Goal: Complete application form

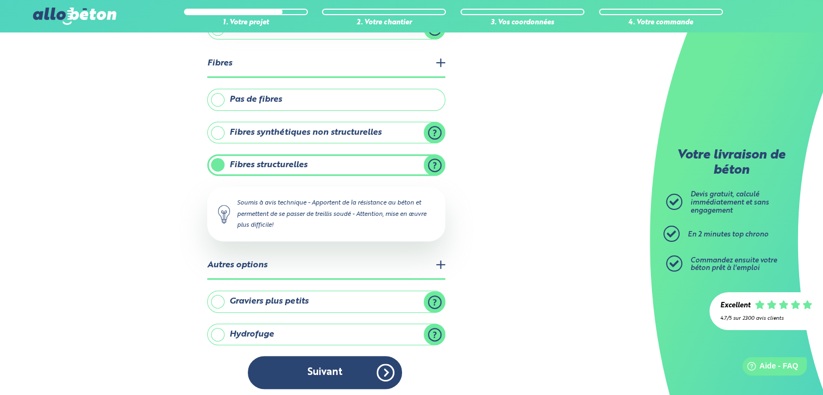
drag, startPoint x: 331, startPoint y: 362, endPoint x: 433, endPoint y: 351, distance: 102.3
click at [332, 362] on button "Suivant" at bounding box center [325, 372] width 154 height 33
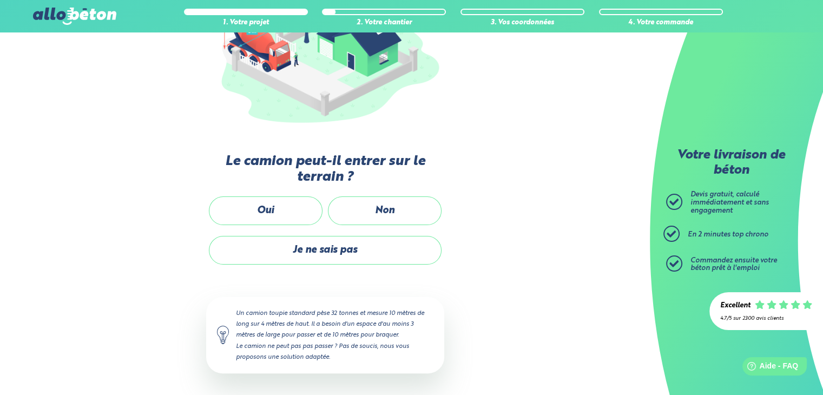
scroll to position [178, 0]
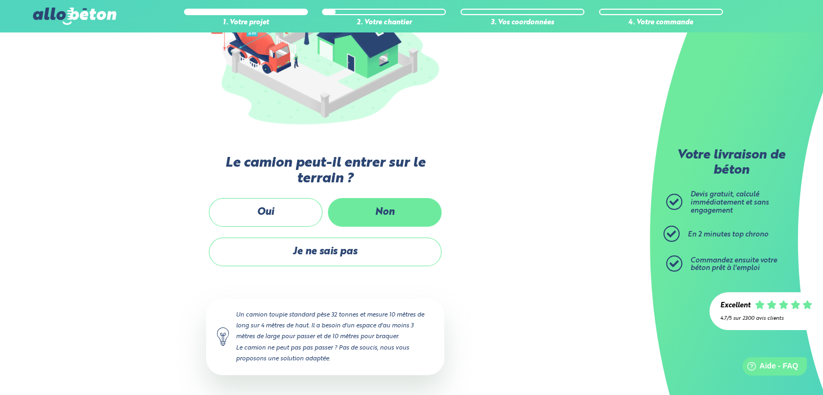
click at [389, 204] on label "Non" at bounding box center [385, 212] width 114 height 29
click at [0, 0] on input "Non" at bounding box center [0, 0] width 0 height 0
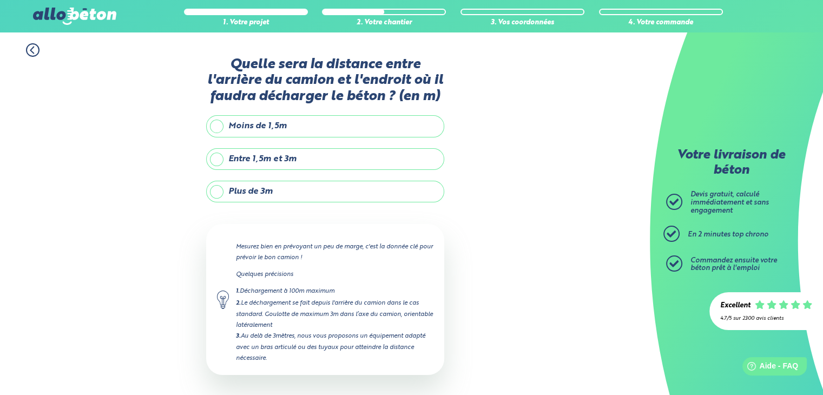
click at [212, 193] on label "Plus de 3m" at bounding box center [325, 192] width 238 height 22
click at [0, 0] on input "Plus de 3m" at bounding box center [0, 0] width 0 height 0
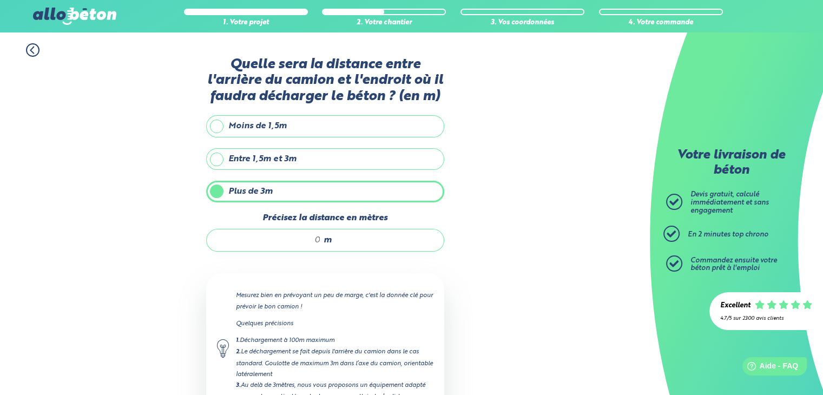
drag, startPoint x: 313, startPoint y: 237, endPoint x: 319, endPoint y: 237, distance: 6.0
click at [319, 237] on input "Précisez la distance en mètres" at bounding box center [269, 240] width 103 height 11
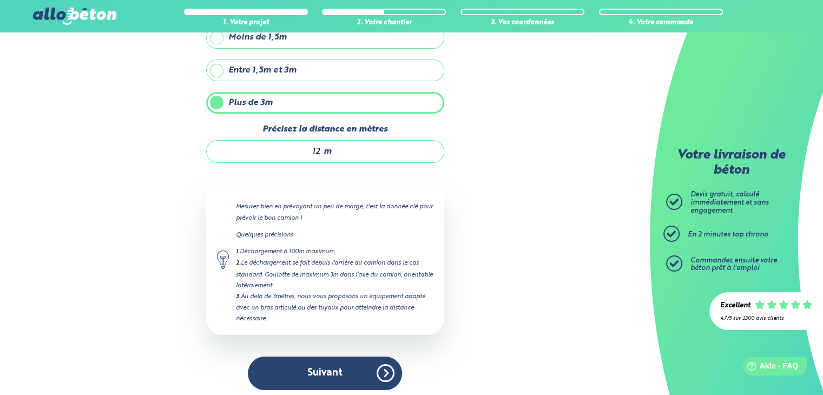
scroll to position [91, 0]
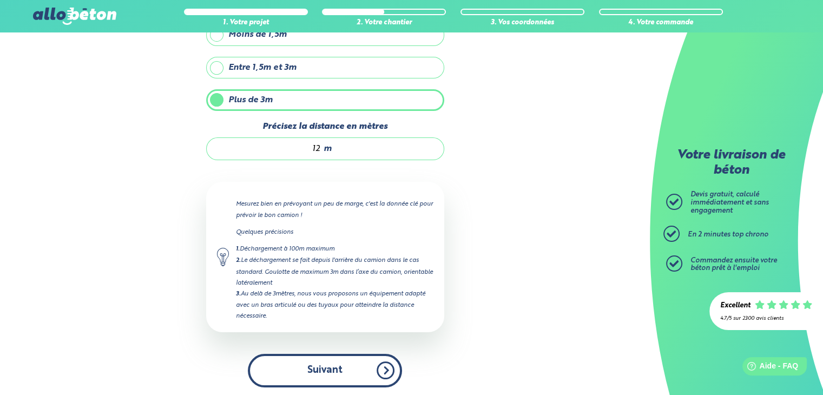
type input "12"
click at [333, 366] on button "Suivant" at bounding box center [325, 370] width 154 height 33
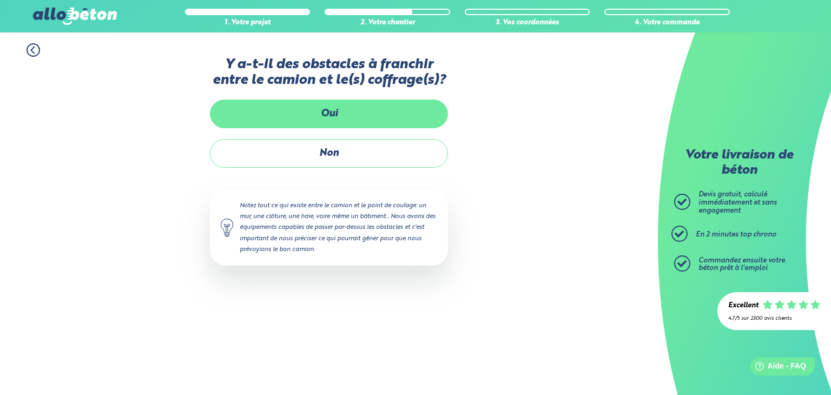
click at [391, 115] on label "Oui" at bounding box center [329, 114] width 238 height 29
click at [0, 0] on input "Oui" at bounding box center [0, 0] width 0 height 0
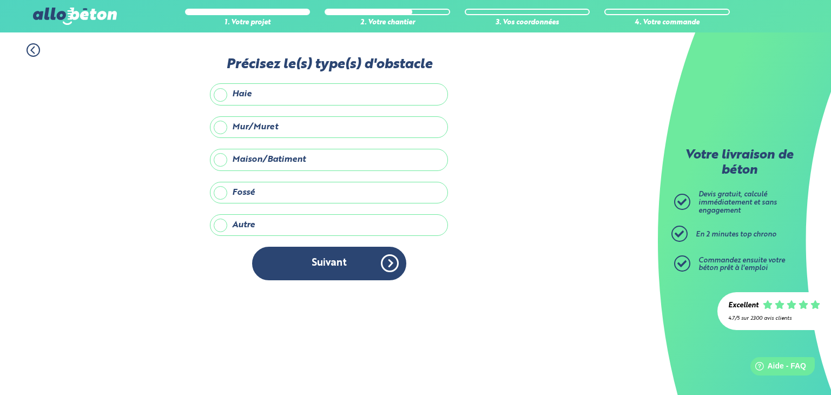
click at [221, 126] on label "Mur/Muret" at bounding box center [329, 127] width 238 height 22
click at [0, 0] on input "Mur/Muret" at bounding box center [0, 0] width 0 height 0
click at [221, 91] on label "Haie" at bounding box center [329, 94] width 238 height 22
click at [0, 0] on input "Haie" at bounding box center [0, 0] width 0 height 0
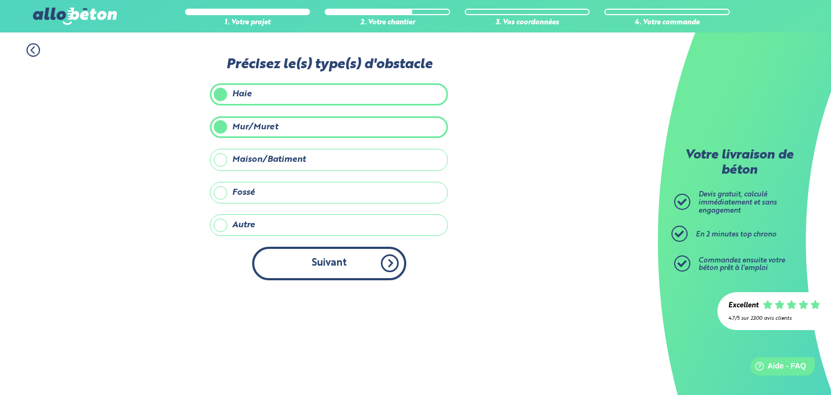
click at [340, 264] on button "Suivant" at bounding box center [329, 263] width 154 height 33
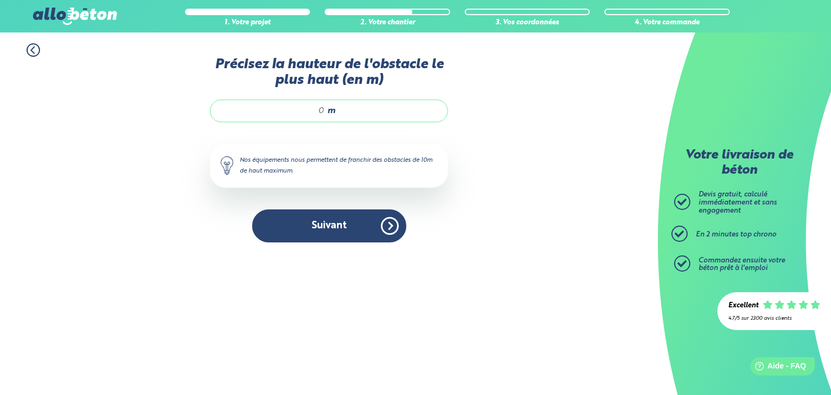
drag, startPoint x: 325, startPoint y: 109, endPoint x: 307, endPoint y: 111, distance: 17.4
click at [307, 111] on input "Précisez la hauteur de l'obstacle le plus haut (en m)" at bounding box center [272, 111] width 103 height 11
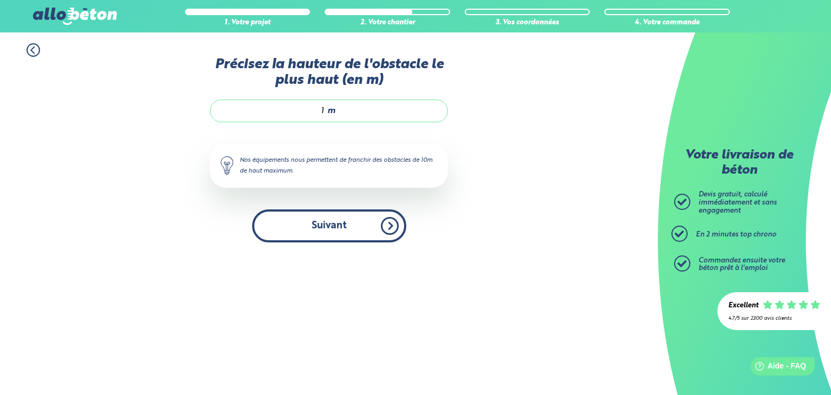
type input "1"
click at [346, 226] on button "Suivant" at bounding box center [329, 225] width 154 height 33
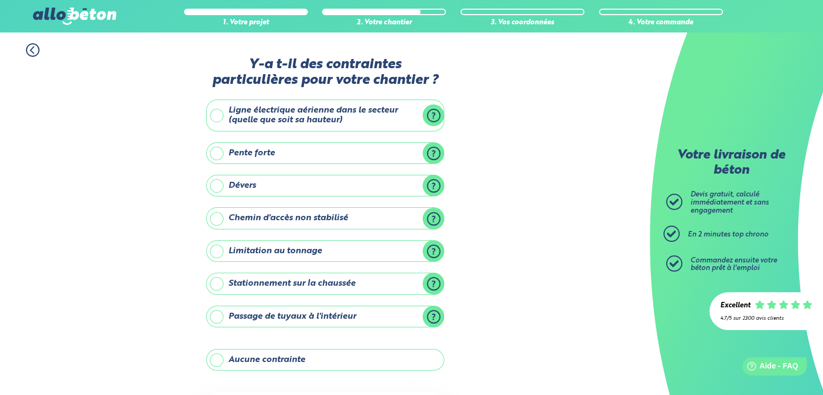
scroll to position [54, 0]
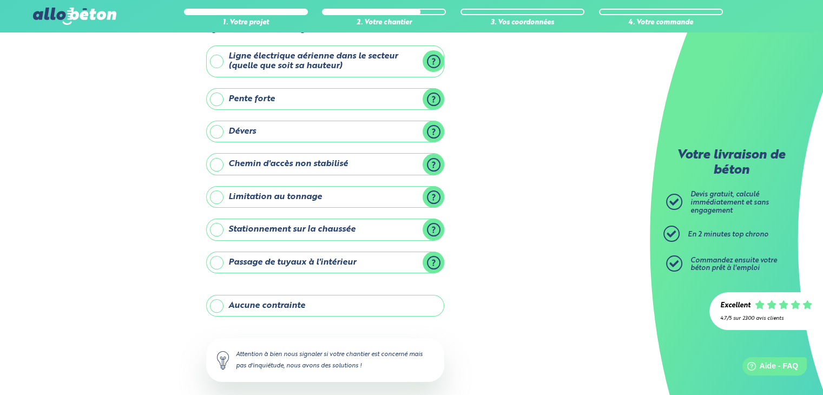
click at [218, 228] on label "Stationnement sur la chaussée" at bounding box center [325, 230] width 238 height 22
click at [0, 0] on input "Stationnement sur la chaussée" at bounding box center [0, 0] width 0 height 0
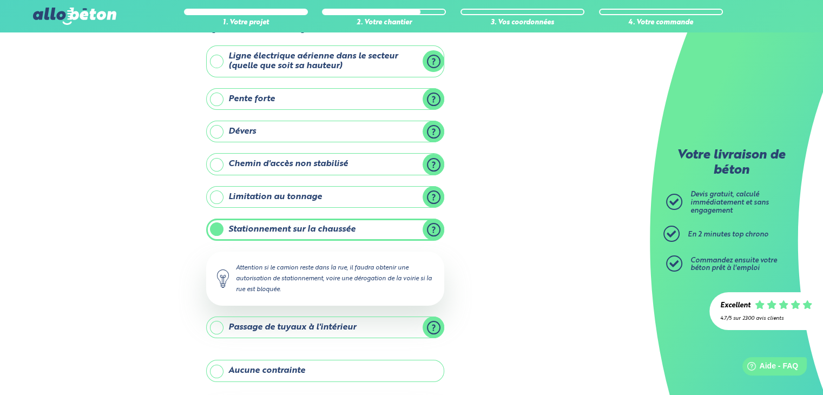
click at [493, 232] on div "1. Votre projet 2. Votre chantier 3. Vos coordonnées 4. Votre commande Y-a t-il…" at bounding box center [325, 245] width 650 height 534
click at [496, 250] on div "1. Votre projet 2. Votre chantier 3. Vos coordonnées 4. Votre commande Y-a t-il…" at bounding box center [325, 245] width 650 height 534
click at [87, 279] on div "1. Votre projet 2. Votre chantier 3. Vos coordonnées 4. Votre commande Y-a t-il…" at bounding box center [325, 245] width 650 height 534
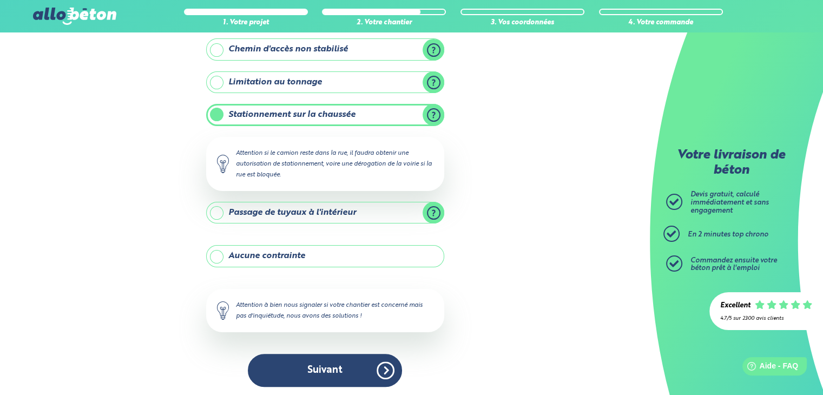
scroll to position [169, 0]
click at [436, 204] on label "Passage de tuyaux à l'intérieur" at bounding box center [325, 212] width 238 height 22
click at [0, 0] on input "Passage de tuyaux à l'intérieur" at bounding box center [0, 0] width 0 height 0
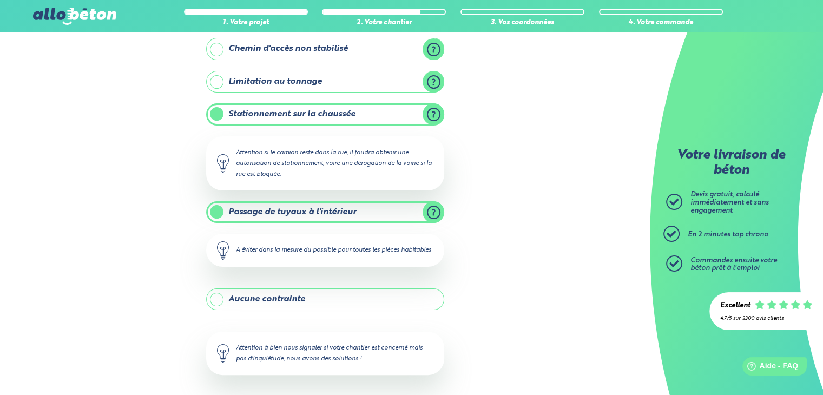
click at [433, 211] on label "Passage de tuyaux à l'intérieur" at bounding box center [325, 212] width 238 height 22
click at [0, 0] on input "Passage de tuyaux à l'intérieur" at bounding box center [0, 0] width 0 height 0
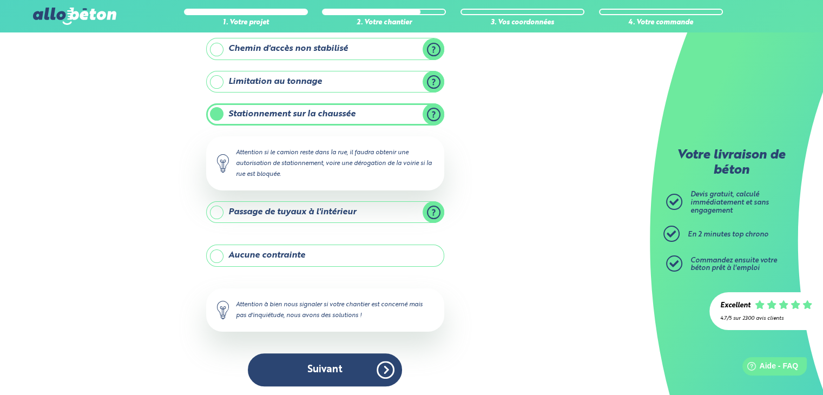
click at [213, 110] on label "Stationnement sur la chaussée" at bounding box center [325, 114] width 238 height 22
click at [0, 0] on input "Stationnement sur la chaussée" at bounding box center [0, 0] width 0 height 0
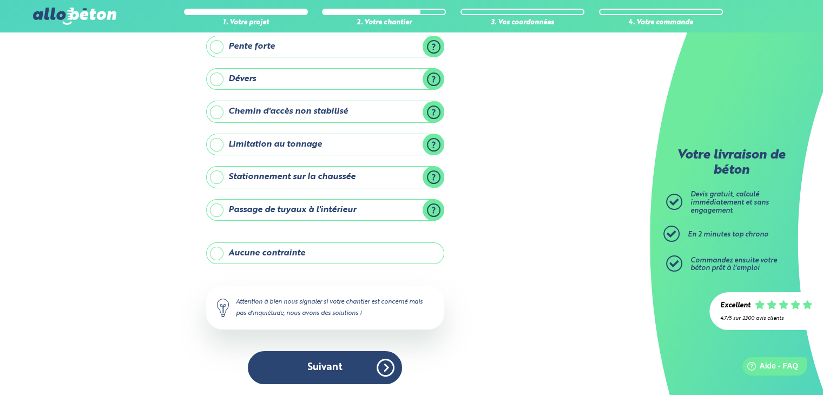
scroll to position [105, 0]
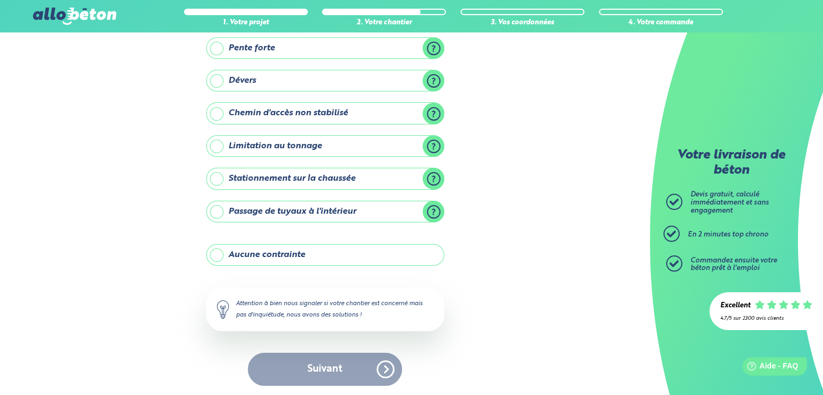
click at [338, 369] on div "Suivant" at bounding box center [325, 369] width 238 height 33
click at [218, 250] on label "Aucune contrainte" at bounding box center [325, 255] width 238 height 22
click at [0, 0] on input "Aucune contrainte" at bounding box center [0, 0] width 0 height 0
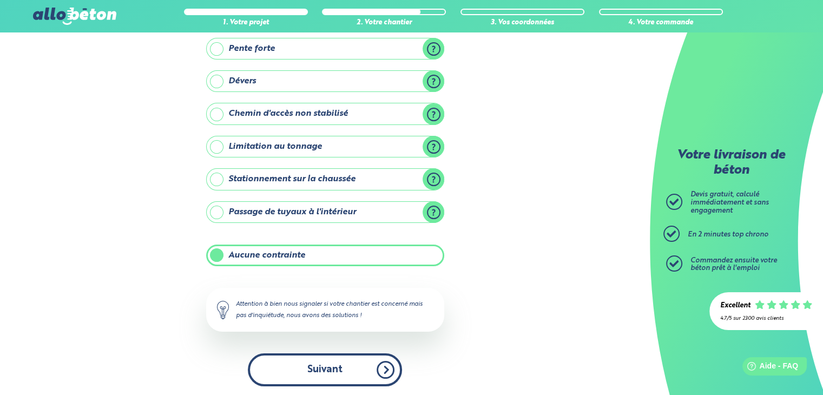
click at [338, 367] on button "Suivant" at bounding box center [325, 369] width 154 height 33
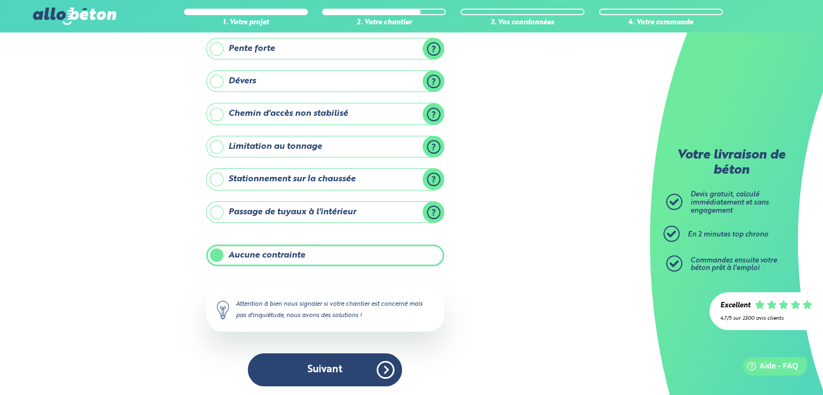
scroll to position [11, 0]
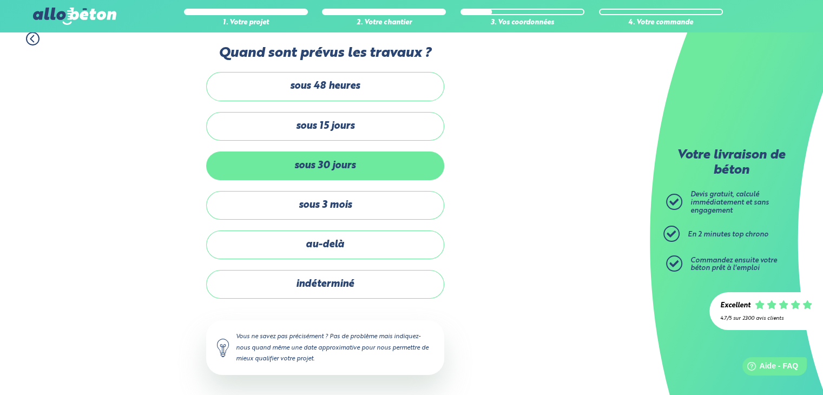
click at [383, 160] on label "sous 30 jours" at bounding box center [325, 166] width 238 height 29
click at [0, 0] on input "sous 30 jours" at bounding box center [0, 0] width 0 height 0
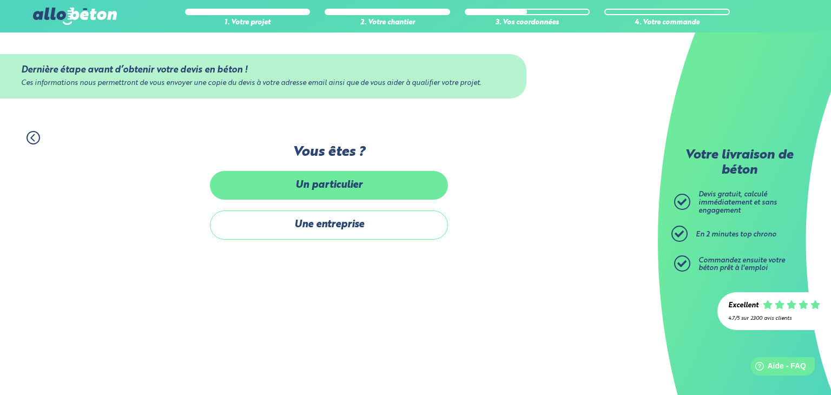
click at [362, 185] on label "Un particulier" at bounding box center [329, 185] width 238 height 29
click at [0, 0] on input "Un particulier" at bounding box center [0, 0] width 0 height 0
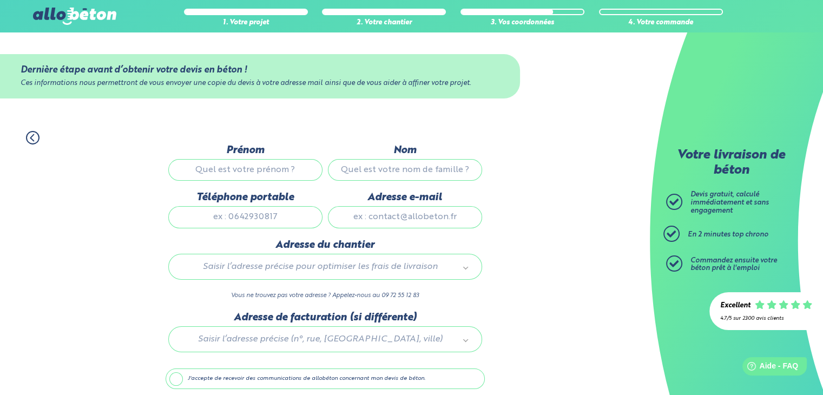
click at [254, 171] on input "Prénom" at bounding box center [245, 170] width 154 height 22
type input "Liliane"
type input "[PERSON_NAME]"
type input "0670973756"
type input "[EMAIL_ADDRESS][DOMAIN_NAME]"
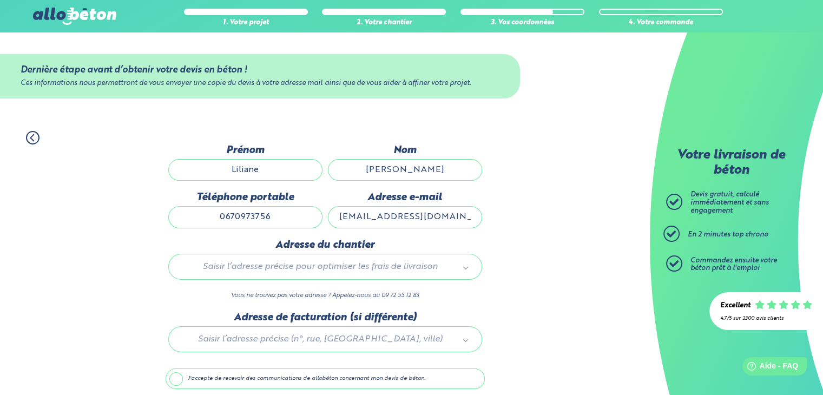
type input "[STREET_ADDRESS]"
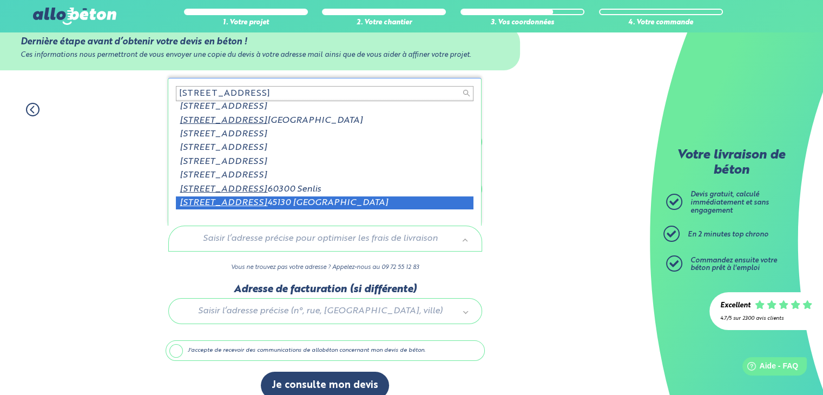
scroll to position [42, 0]
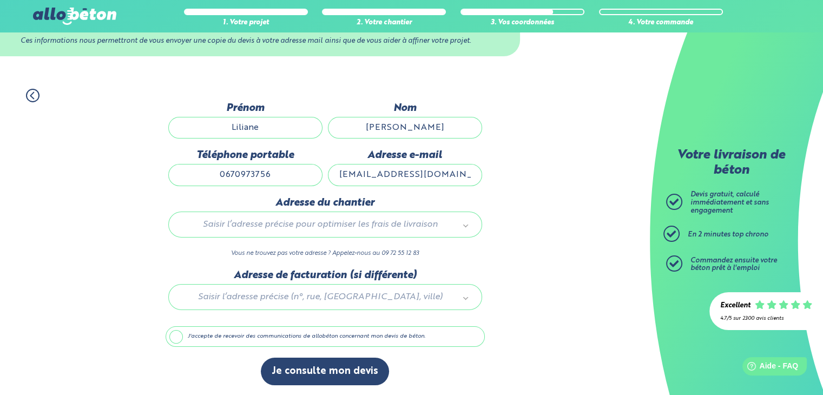
click at [304, 296] on div at bounding box center [325, 295] width 319 height 51
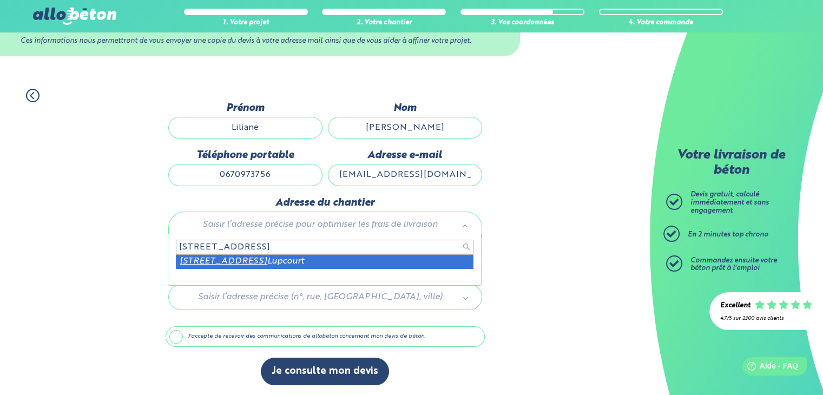
type input "[STREET_ADDRESS]"
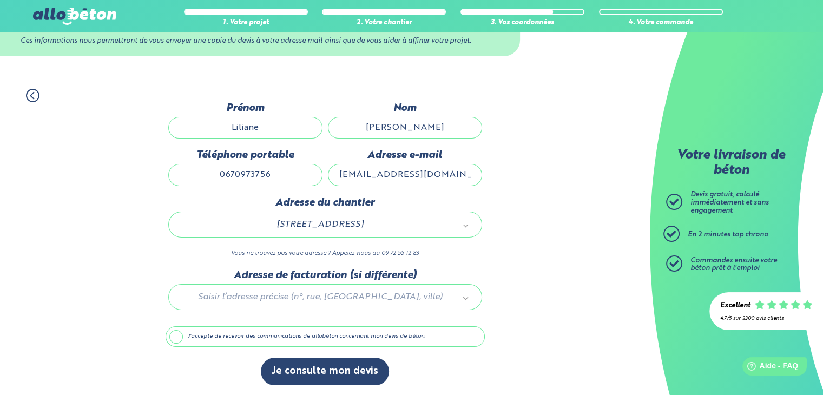
drag, startPoint x: 175, startPoint y: 334, endPoint x: 181, endPoint y: 339, distance: 8.0
click at [175, 334] on label "J'accepte de recevoir des communications de allobéton concernant mon devis de b…" at bounding box center [325, 336] width 319 height 21
click at [0, 0] on input "J'accepte de recevoir des communications de allobéton concernant mon devis de b…" at bounding box center [0, 0] width 0 height 0
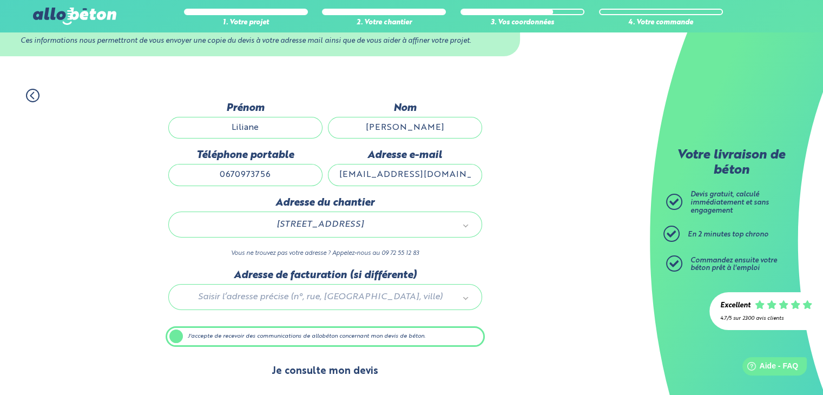
scroll to position [42, 0]
click at [340, 371] on button "Je consulte mon devis" at bounding box center [325, 372] width 128 height 28
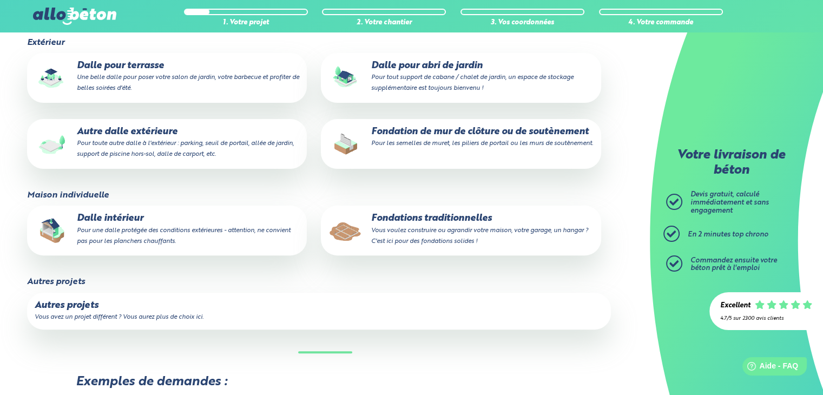
scroll to position [206, 0]
